Goal: Task Accomplishment & Management: Manage account settings

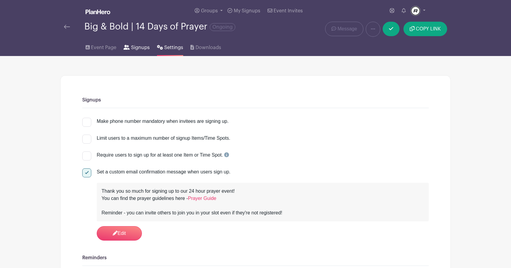
click at [136, 50] on span "Signups" at bounding box center [140, 47] width 19 height 7
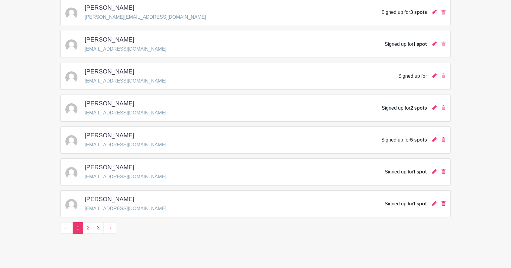
scroll to position [844, 0]
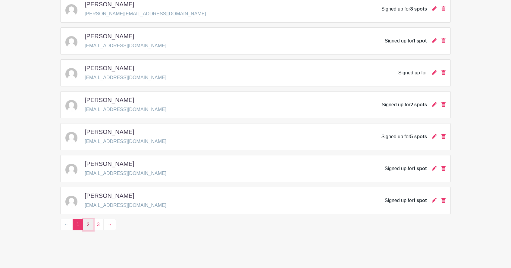
click at [90, 227] on link "2" at bounding box center [88, 224] width 11 height 11
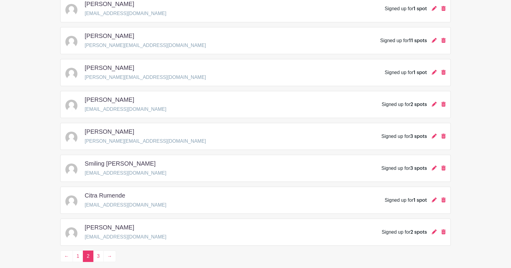
scroll to position [844, 0]
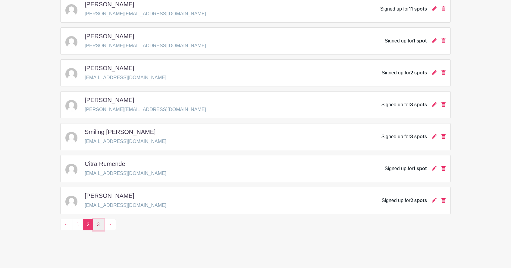
click at [98, 229] on link "3" at bounding box center [98, 224] width 11 height 11
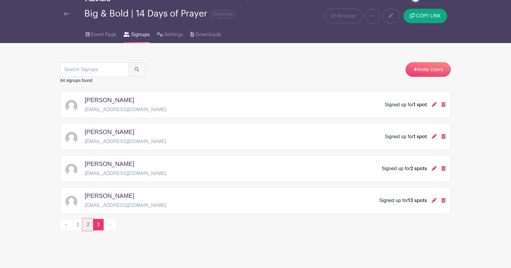
click at [88, 226] on link "2" at bounding box center [88, 224] width 11 height 11
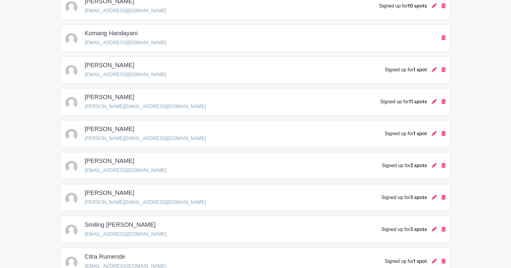
scroll to position [844, 0]
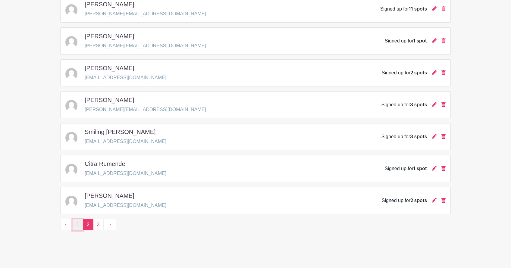
click at [77, 225] on link "1" at bounding box center [78, 224] width 11 height 11
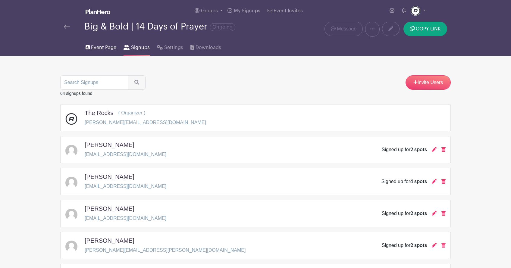
click at [99, 46] on span "Event Page" at bounding box center [103, 47] width 25 height 7
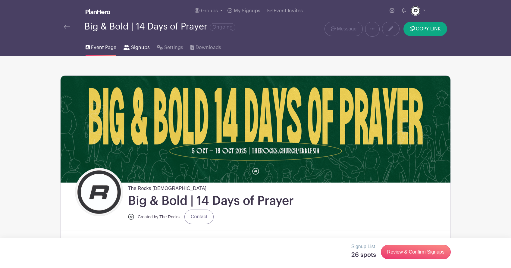
click at [140, 50] on span "Signups" at bounding box center [140, 47] width 19 height 7
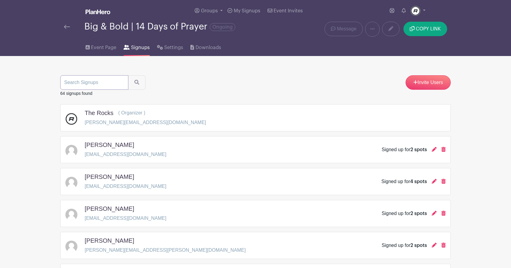
click at [100, 86] on input "search" at bounding box center [94, 82] width 68 height 14
type input "[PERSON_NAME]"
click at [128, 75] on button "submit" at bounding box center [136, 82] width 17 height 14
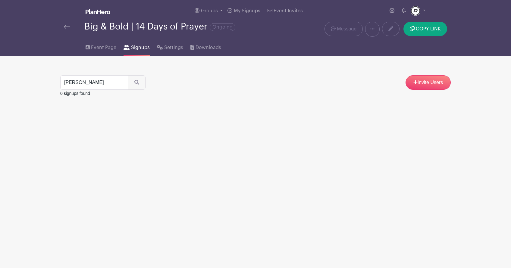
click at [94, 77] on input "[PERSON_NAME]" at bounding box center [94, 82] width 68 height 14
click at [272, 84] on div "Invite Users" at bounding box center [255, 82] width 391 height 14
